Goal: Task Accomplishment & Management: Use online tool/utility

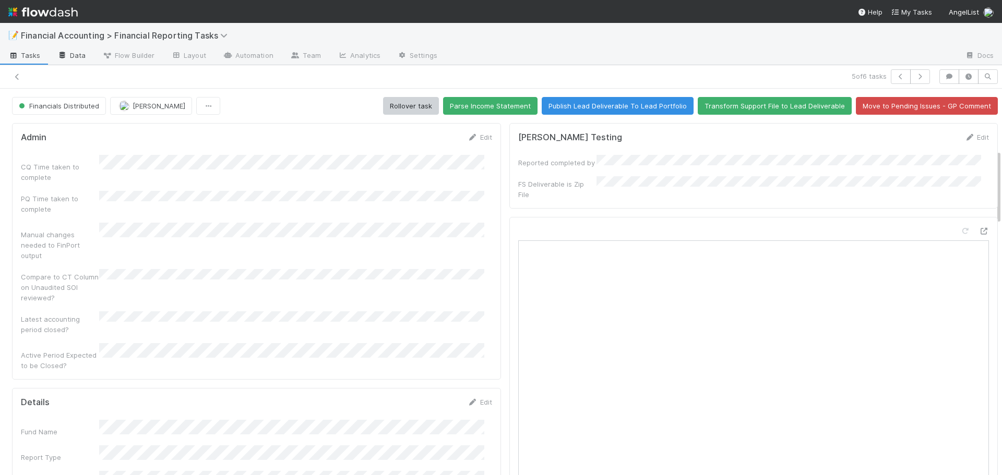
scroll to position [313, 0]
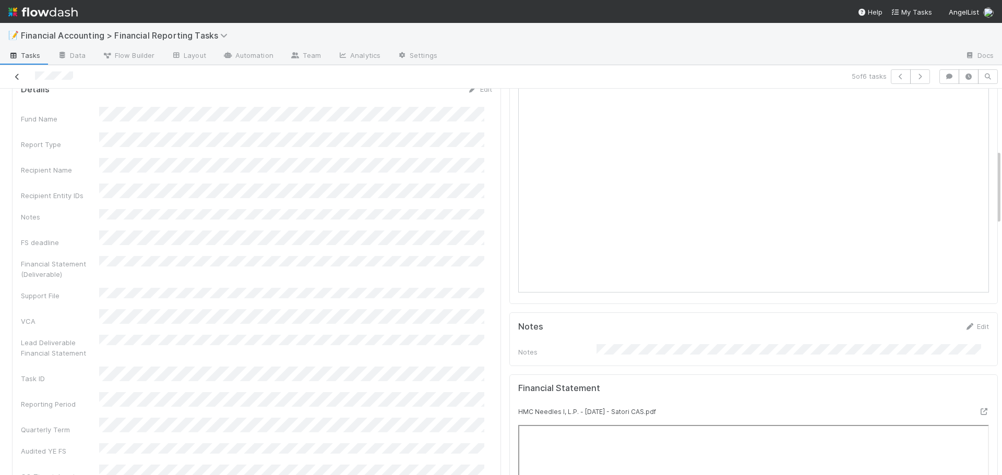
click at [16, 77] on icon at bounding box center [17, 77] width 10 height 7
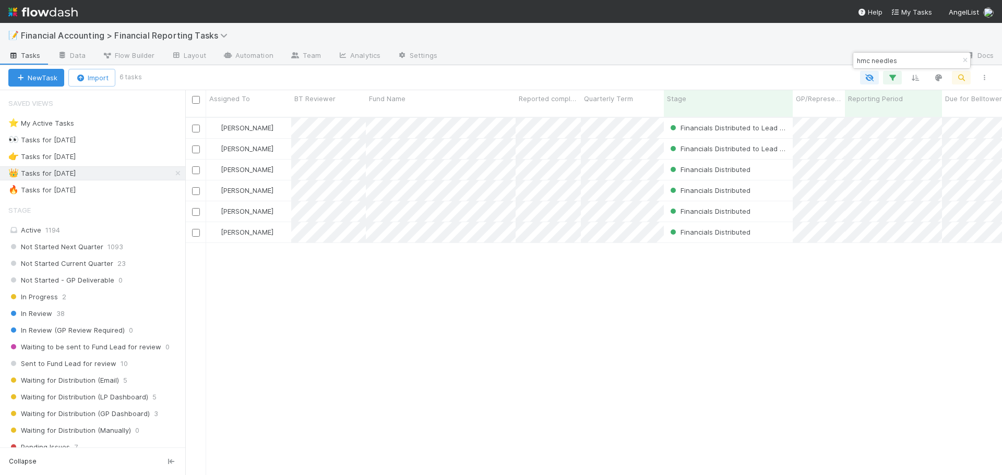
scroll to position [359, 809]
click at [910, 61] on input "hmc needles" at bounding box center [907, 60] width 104 height 13
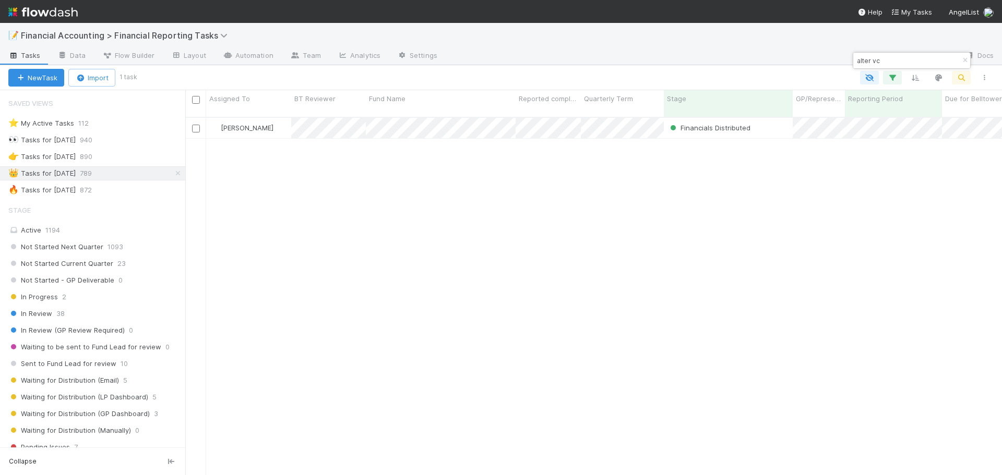
type input "alter vc"
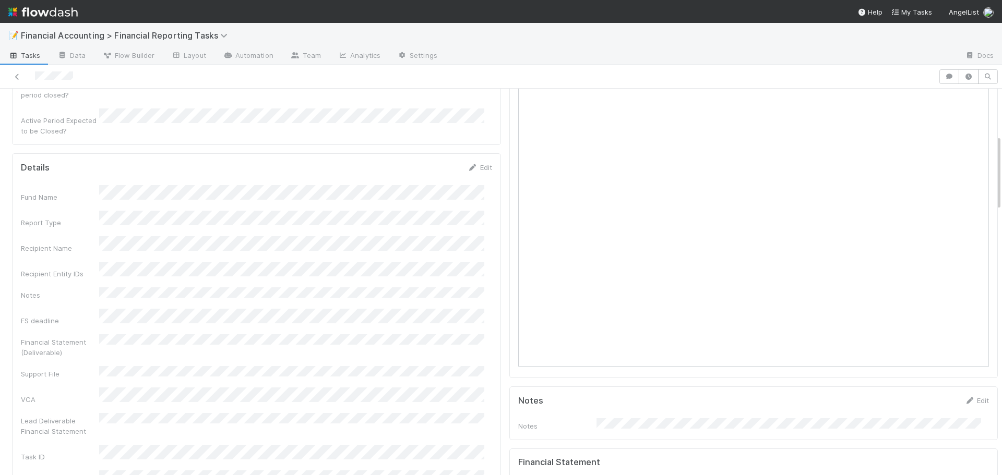
scroll to position [261, 0]
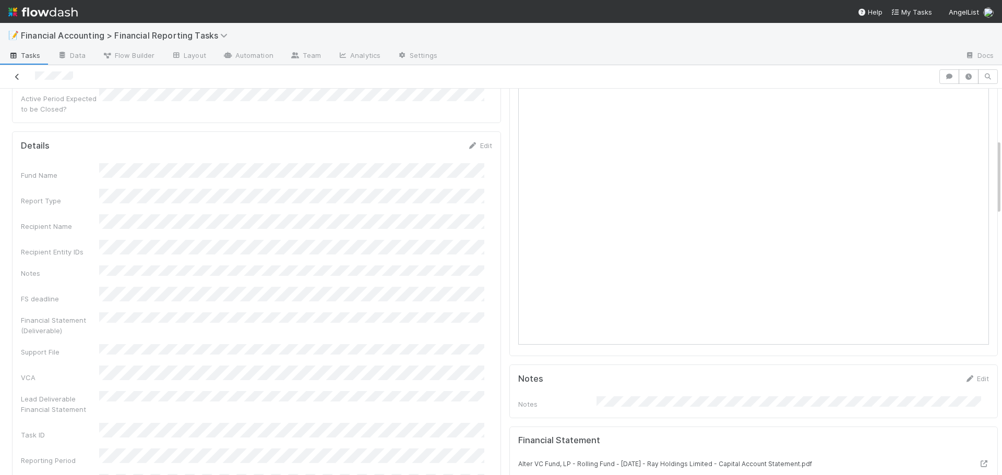
click at [15, 76] on icon at bounding box center [17, 77] width 10 height 7
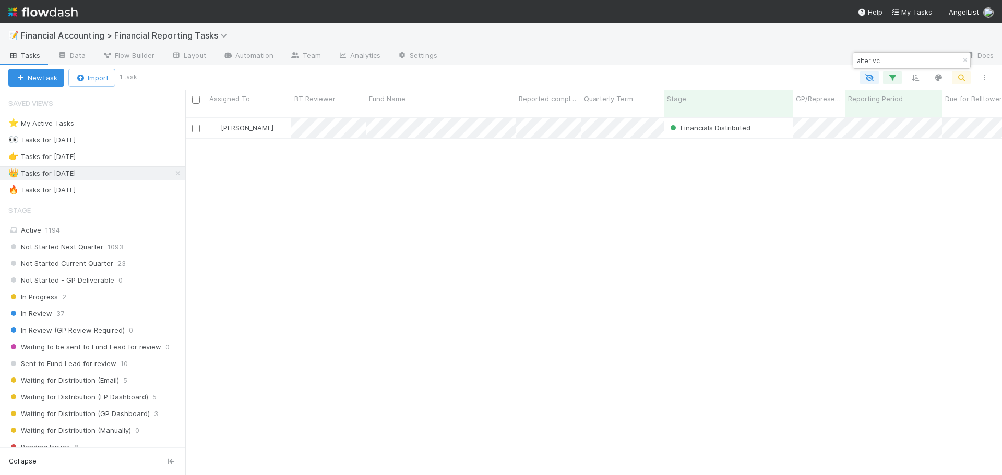
scroll to position [359, 809]
click at [897, 60] on input "alter vc" at bounding box center [907, 60] width 104 height 13
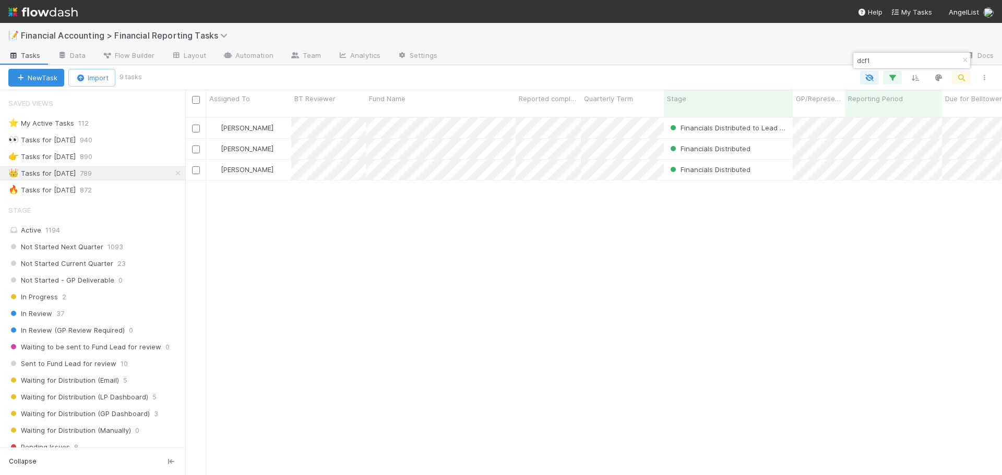
type input "dcf1"
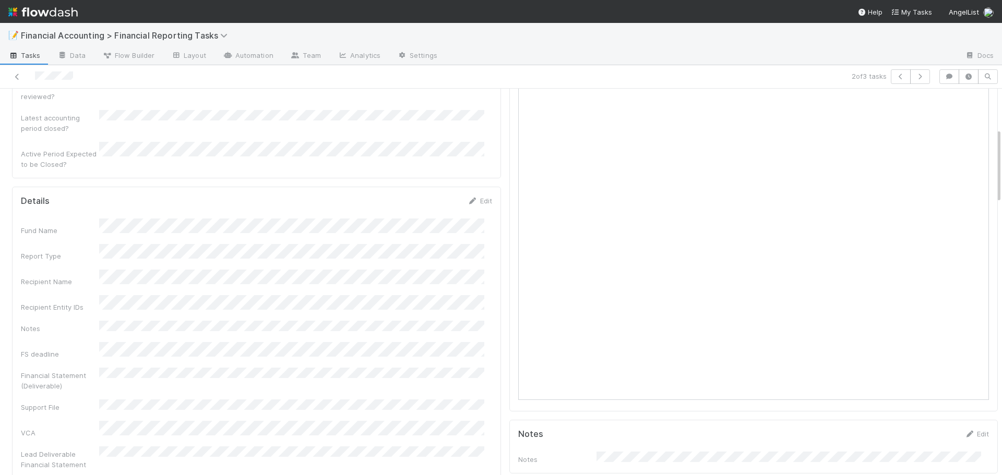
scroll to position [209, 0]
